Goal: Task Accomplishment & Management: Manage account settings

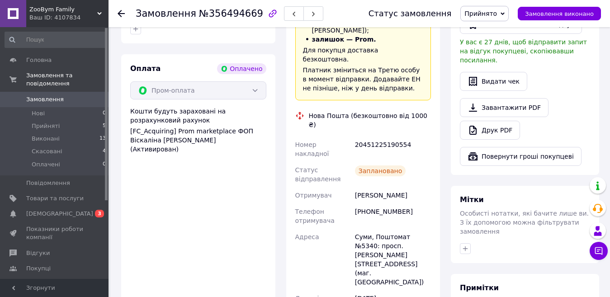
scroll to position [271, 0]
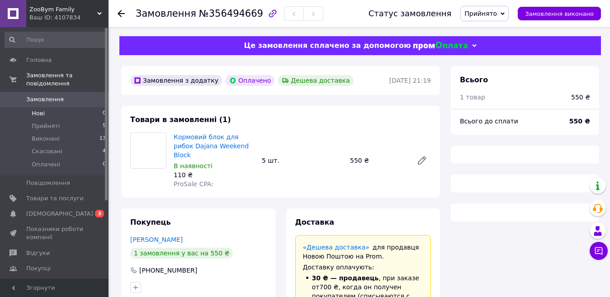
scroll to position [131, 0]
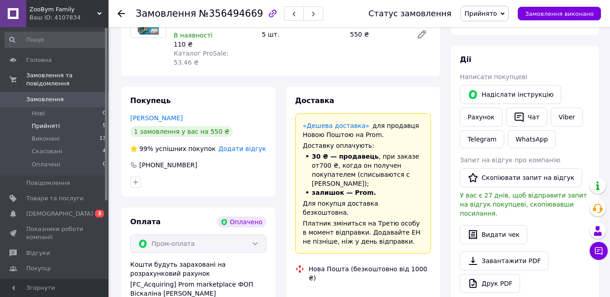
click at [54, 122] on span "Прийняті" at bounding box center [46, 126] width 28 height 8
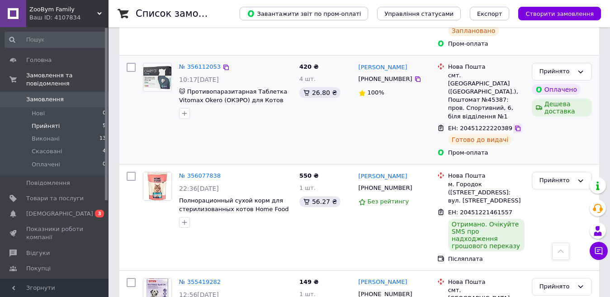
scroll to position [310, 0]
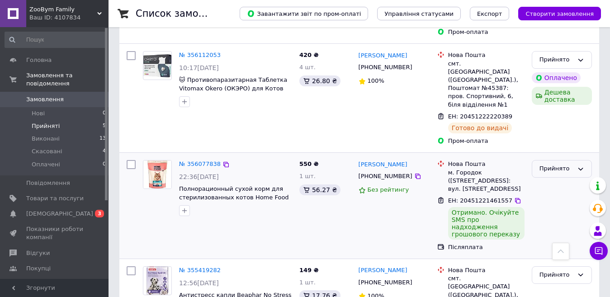
click at [578, 166] on icon at bounding box center [580, 169] width 7 height 7
click at [560, 180] on li "Виконано" at bounding box center [561, 188] width 59 height 17
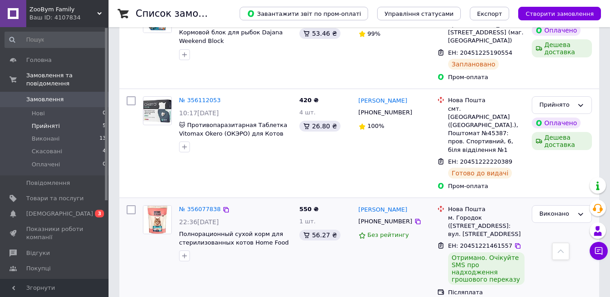
click at [475, 214] on div "м. Городок ([STREET_ADDRESS]: вул. [STREET_ADDRESS]" at bounding box center [486, 226] width 76 height 25
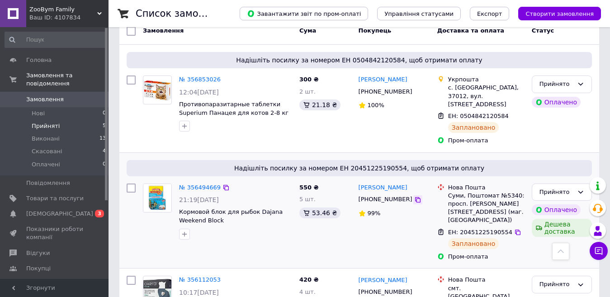
scroll to position [84, 0]
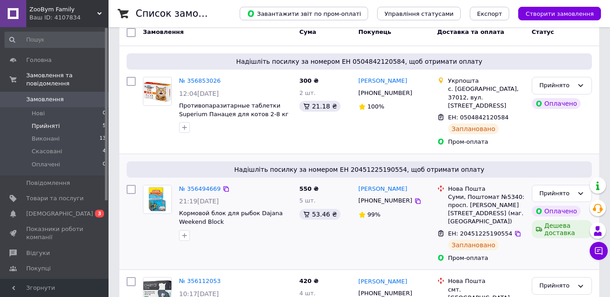
click at [370, 165] on span "Надішліть посилку за номером ЕН 20451225190554, щоб отримати оплату" at bounding box center [359, 169] width 458 height 9
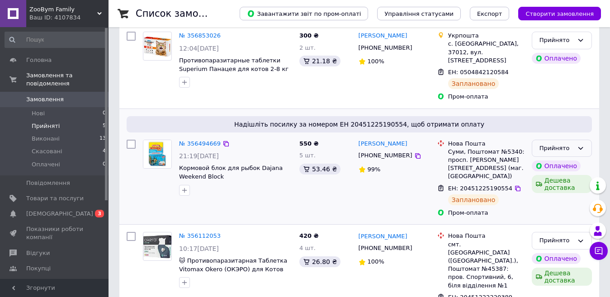
click at [577, 145] on icon at bounding box center [580, 148] width 7 height 7
click at [518, 126] on div "Надішліть посилку за номером ЕН 20451225190554, щоб отримати оплату № 356494669…" at bounding box center [359, 167] width 480 height 116
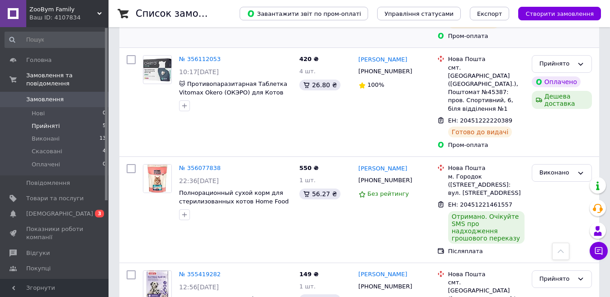
scroll to position [310, 0]
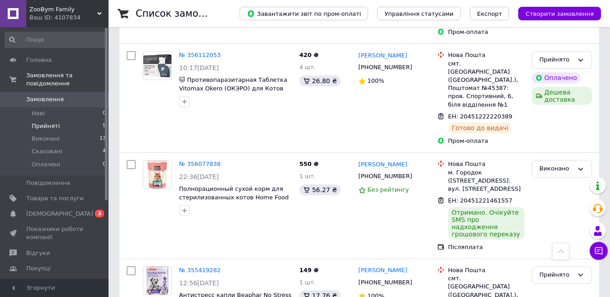
click at [44, 95] on span "Замовлення" at bounding box center [45, 99] width 38 height 8
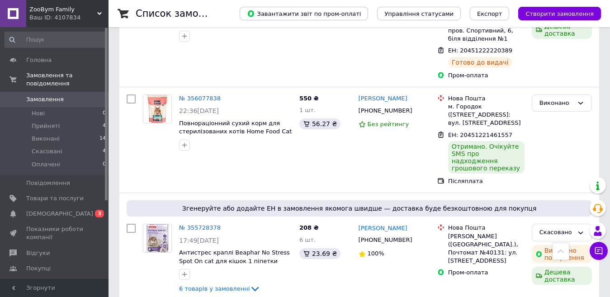
scroll to position [362, 0]
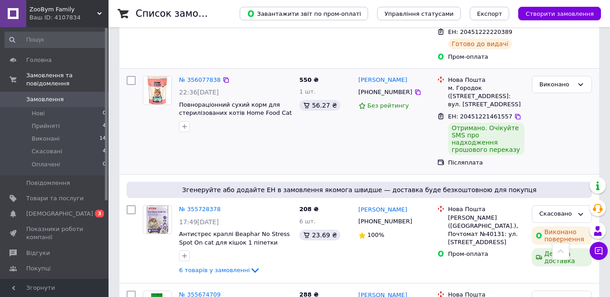
click at [492, 123] on div "Отримано. Очікуйте SMS про надходження грошового переказу" at bounding box center [486, 139] width 76 height 33
click at [38, 122] on span "Прийняті" at bounding box center [46, 126] width 28 height 8
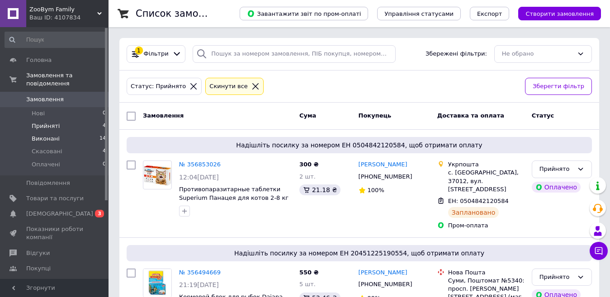
click at [66, 134] on li "Виконані 14" at bounding box center [55, 139] width 111 height 13
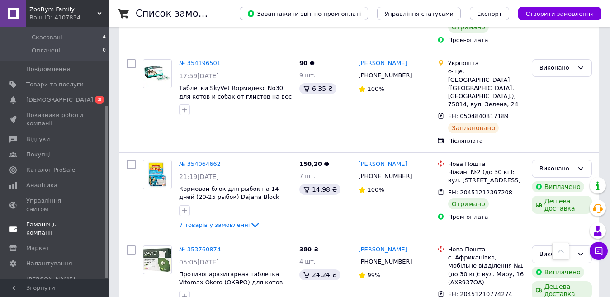
scroll to position [633, 0]
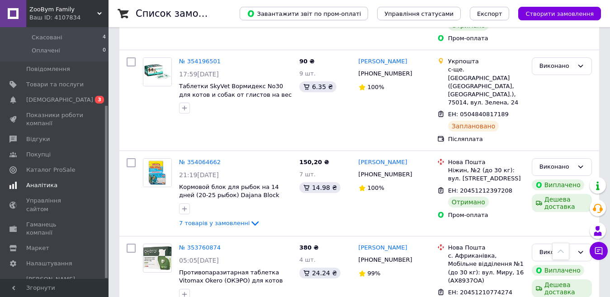
click at [52, 181] on span "Аналітика" at bounding box center [41, 185] width 31 height 8
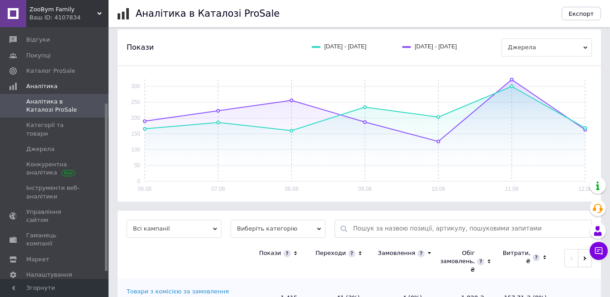
scroll to position [111, 0]
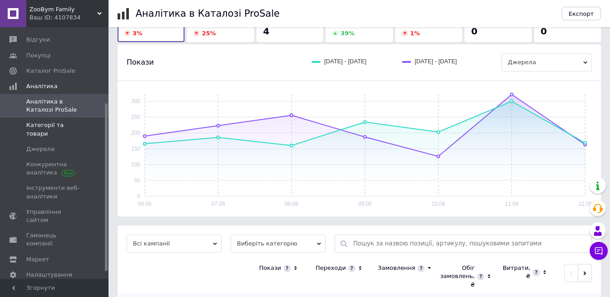
click at [73, 127] on span "Категорії та товари" at bounding box center [54, 129] width 57 height 16
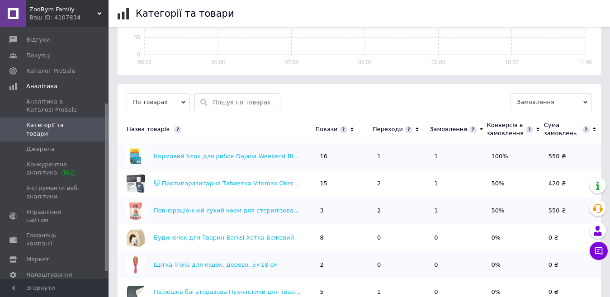
scroll to position [181, 0]
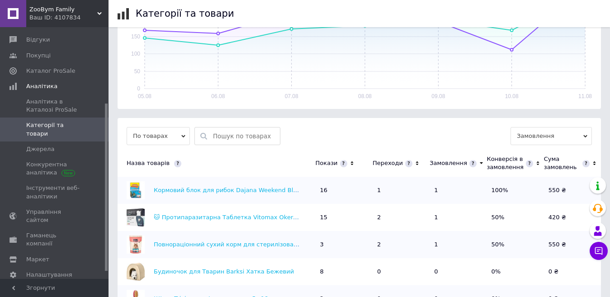
click at [414, 160] on icon at bounding box center [417, 164] width 6 height 8
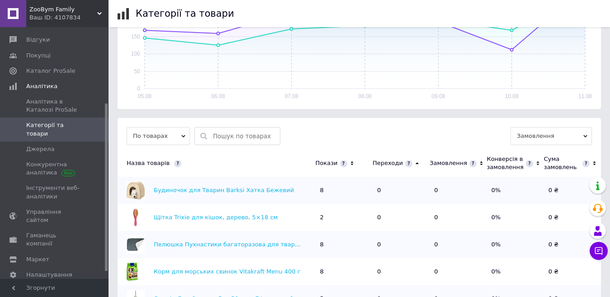
click at [414, 160] on icon at bounding box center [417, 164] width 6 height 8
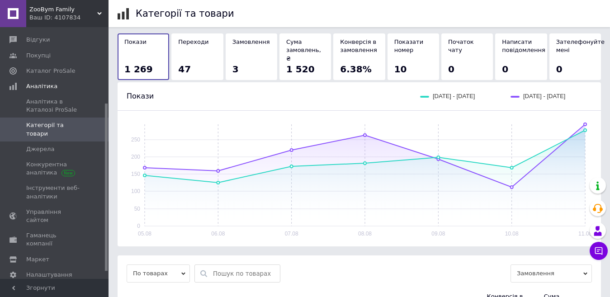
scroll to position [0, 0]
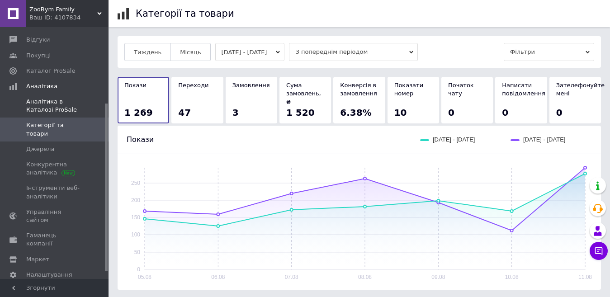
click at [50, 107] on span "Аналітика в Каталозі ProSale" at bounding box center [54, 106] width 57 height 16
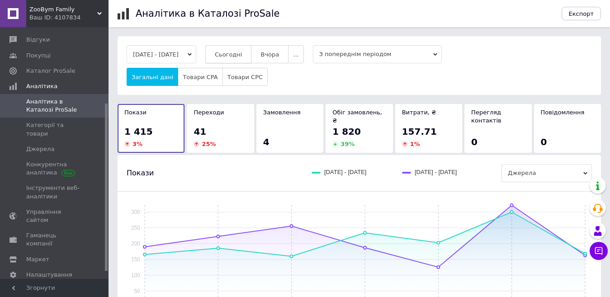
click at [242, 57] on span "Сьогодні" at bounding box center [229, 54] width 28 height 7
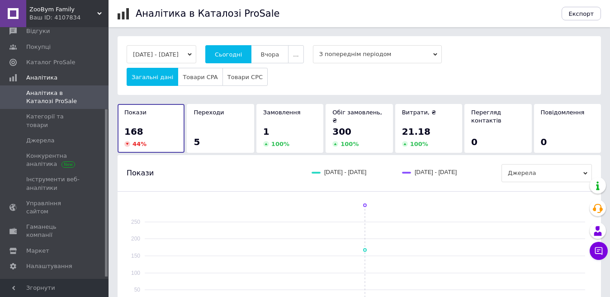
scroll to position [125, 0]
click at [47, 221] on span "Гаманець компанії" at bounding box center [54, 229] width 57 height 16
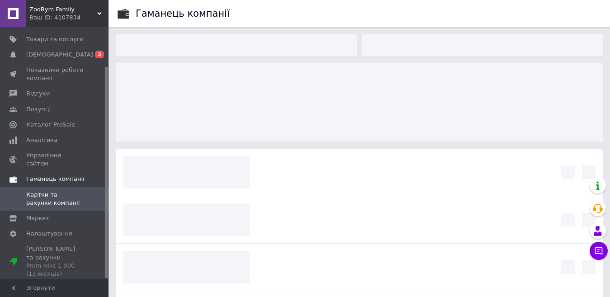
scroll to position [47, 0]
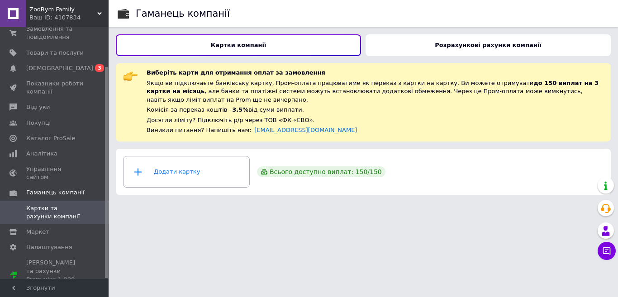
click at [310, 166] on div "Всього доступно виплат: 150 / 150" at bounding box center [321, 171] width 128 height 11
click at [200, 163] on div "Додати картку" at bounding box center [186, 171] width 115 height 27
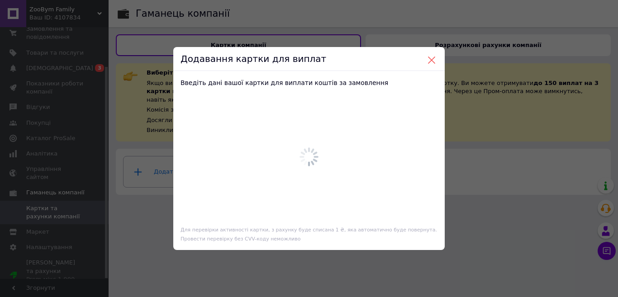
click at [431, 60] on button at bounding box center [431, 60] width 8 height 8
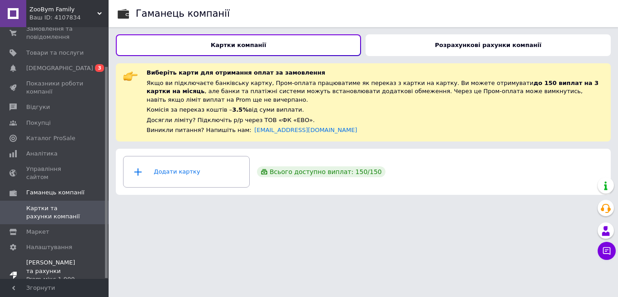
click at [71, 259] on span "[PERSON_NAME] та рахунки Prom мікс 1 000 (13 місяців)" at bounding box center [54, 275] width 57 height 33
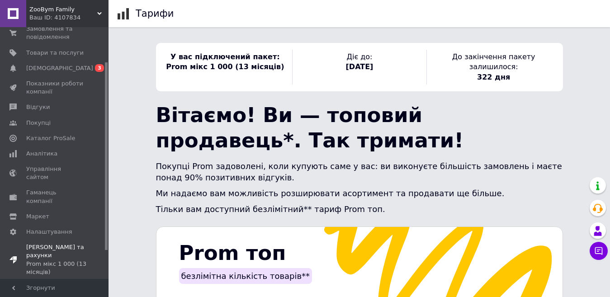
scroll to position [85, 0]
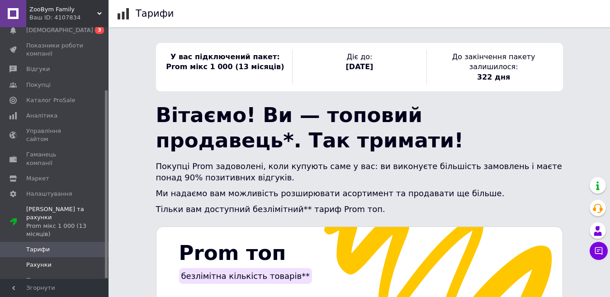
click at [57, 261] on span "Рахунки" at bounding box center [54, 265] width 57 height 8
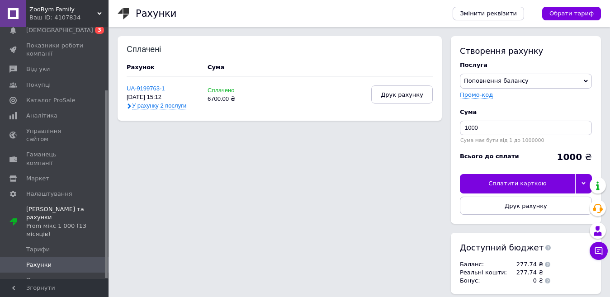
click at [571, 85] on span "Поповнення балансу" at bounding box center [526, 81] width 132 height 14
click at [554, 69] on div "Послуга" at bounding box center [526, 65] width 132 height 8
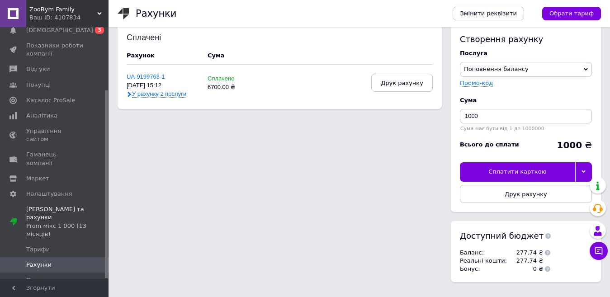
scroll to position [15, 0]
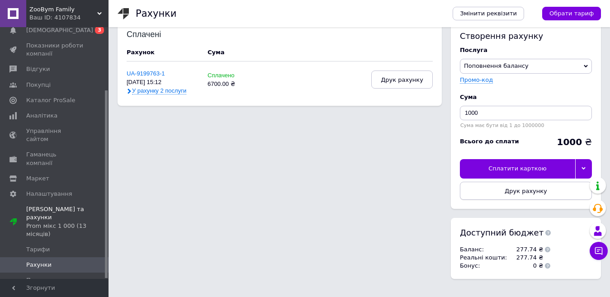
click at [522, 192] on span "Друк рахунку" at bounding box center [526, 191] width 43 height 7
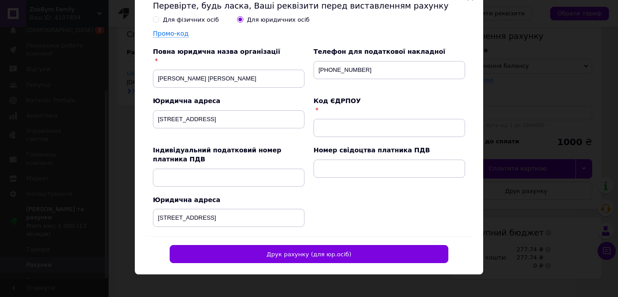
click at [108, 113] on div "× Перевірте, будь ласка, Ваші реквізити перед виставленням рахунку Для фізичних…" at bounding box center [309, 148] width 618 height 297
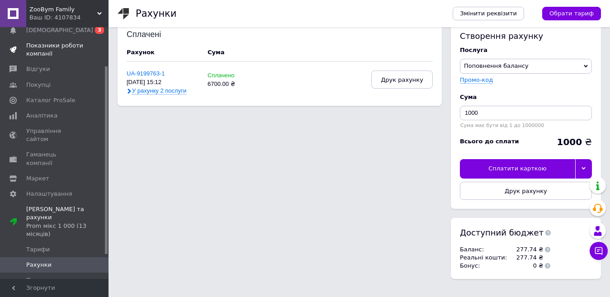
scroll to position [0, 0]
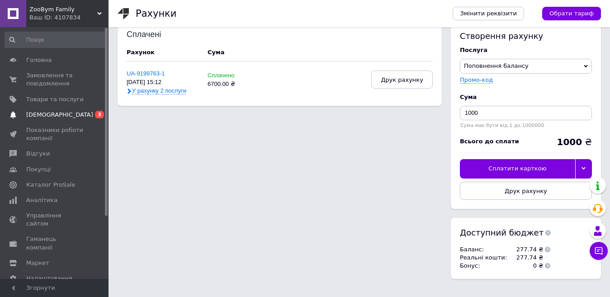
click at [48, 116] on span "[DEMOGRAPHIC_DATA]" at bounding box center [59, 115] width 67 height 8
